Goal: Task Accomplishment & Management: Manage account settings

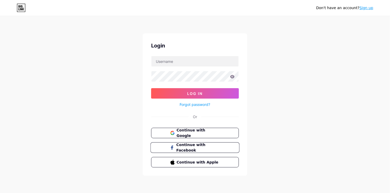
click at [200, 147] on span "Continue with Facebook" at bounding box center [198, 147] width 44 height 11
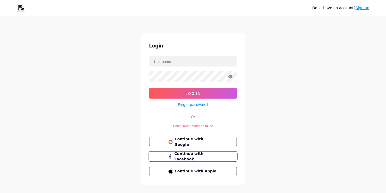
click at [196, 155] on span "Continue with Facebook" at bounding box center [196, 156] width 44 height 11
click at [173, 62] on input "text" at bounding box center [192, 61] width 87 height 10
type input "gusanple@gmail.com"
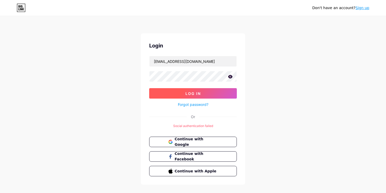
click at [186, 93] on span "Log In" at bounding box center [192, 93] width 15 height 4
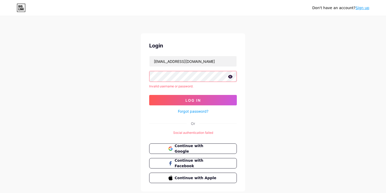
click at [229, 77] on icon at bounding box center [230, 76] width 4 height 3
click at [105, 76] on div "Don't have an account? Sign up Login gusanple@gmail.com Invalid username or pas…" at bounding box center [193, 104] width 386 height 208
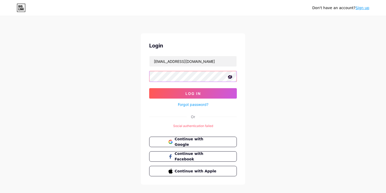
click at [149, 88] on button "Log In" at bounding box center [193, 93] width 88 height 10
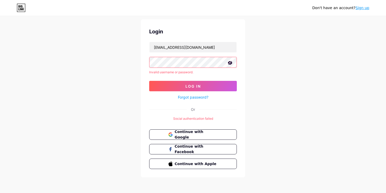
scroll to position [14, 0]
click at [184, 145] on span "Continue with Facebook" at bounding box center [196, 148] width 44 height 11
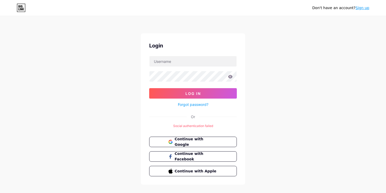
click at [367, 9] on link "Sign up" at bounding box center [363, 8] width 14 height 4
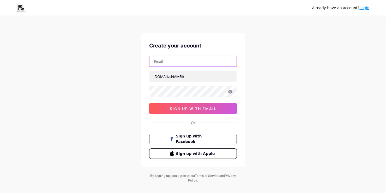
click at [174, 64] on input "text" at bounding box center [192, 61] width 87 height 10
drag, startPoint x: 170, startPoint y: 60, endPoint x: 139, endPoint y: 60, distance: 30.3
click at [139, 60] on div "Already have an account? Login Create your account gusanple@gmail.com bio.link/…" at bounding box center [193, 100] width 386 height 200
type input "gap.arqui@gmail.com"
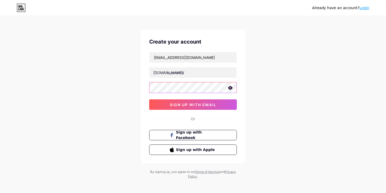
scroll to position [6, 0]
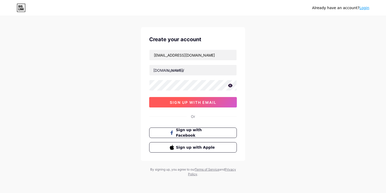
click at [194, 103] on span "sign up with email" at bounding box center [193, 102] width 47 height 4
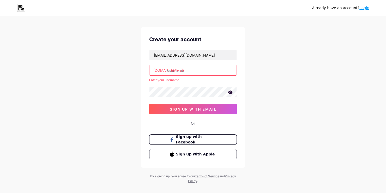
click at [195, 69] on input "text" at bounding box center [192, 70] width 87 height 10
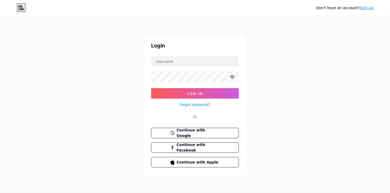
click at [183, 132] on span "Continue with Google" at bounding box center [198, 133] width 43 height 11
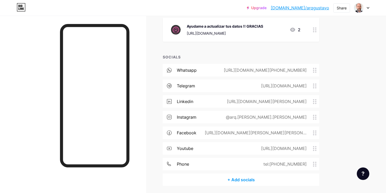
scroll to position [357, 0]
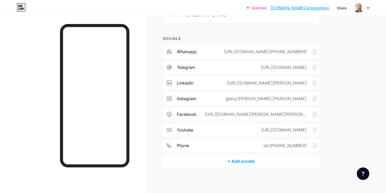
click at [246, 161] on div "+ Add socials" at bounding box center [241, 161] width 157 height 13
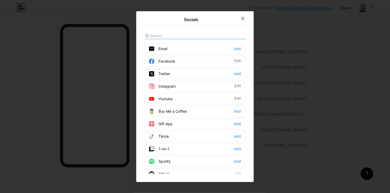
click at [238, 136] on div "Add" at bounding box center [237, 136] width 7 height 5
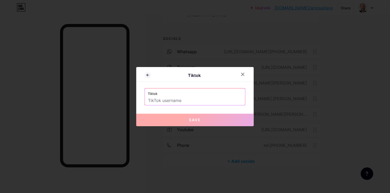
click at [190, 99] on input "text" at bounding box center [195, 100] width 94 height 9
click at [175, 78] on div "Tiktok" at bounding box center [194, 75] width 87 height 6
click at [163, 101] on input "text" at bounding box center [195, 100] width 94 height 9
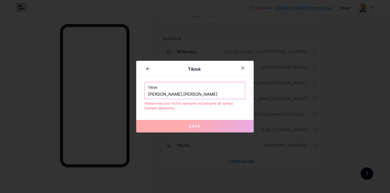
drag, startPoint x: 146, startPoint y: 94, endPoint x: 140, endPoint y: 94, distance: 6.0
click at [140, 94] on div "Tiktok Tiktok gustavo.plenzick Please enter your TikTok username, including the…" at bounding box center [194, 97] width 117 height 72
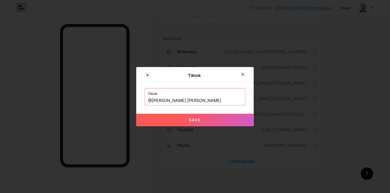
click at [185, 120] on button "Save" at bounding box center [194, 120] width 117 height 13
type input "https://tiktok.com/@gustavo.plenzick"
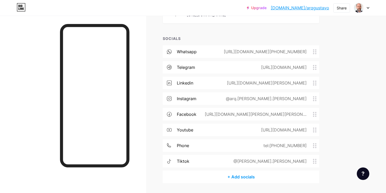
click at [266, 83] on div "https://www.linkedin.com/in/gustavo-angel-plenzick-33621650/" at bounding box center [266, 83] width 94 height 6
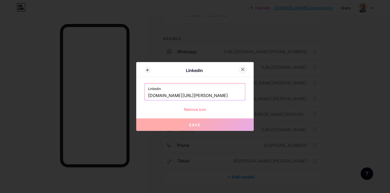
click at [242, 69] on icon at bounding box center [242, 69] width 4 height 4
